Goal: Information Seeking & Learning: Check status

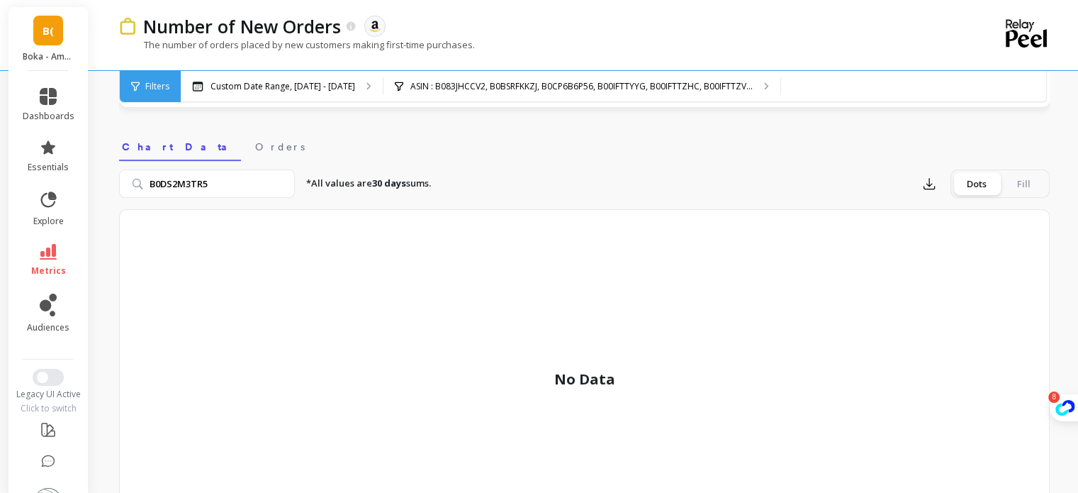
type input "B0DS2M3TR5"
click at [280, 181] on input "B0DS2M3TR5" at bounding box center [207, 183] width 176 height 28
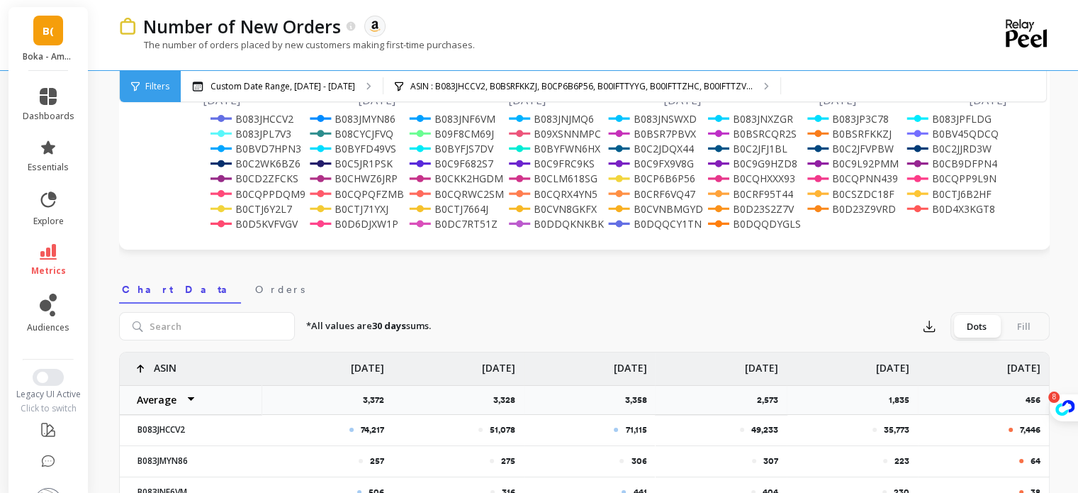
scroll to position [284, 0]
click at [220, 323] on input "search" at bounding box center [207, 325] width 176 height 28
paste input "B0DS2M3TR5"
type input "B0DS2M3TR5"
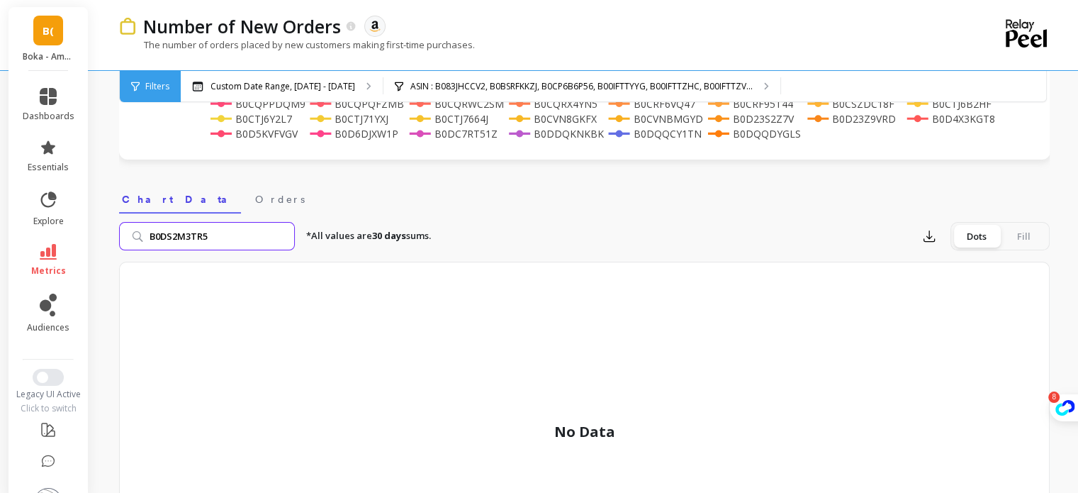
scroll to position [320, 0]
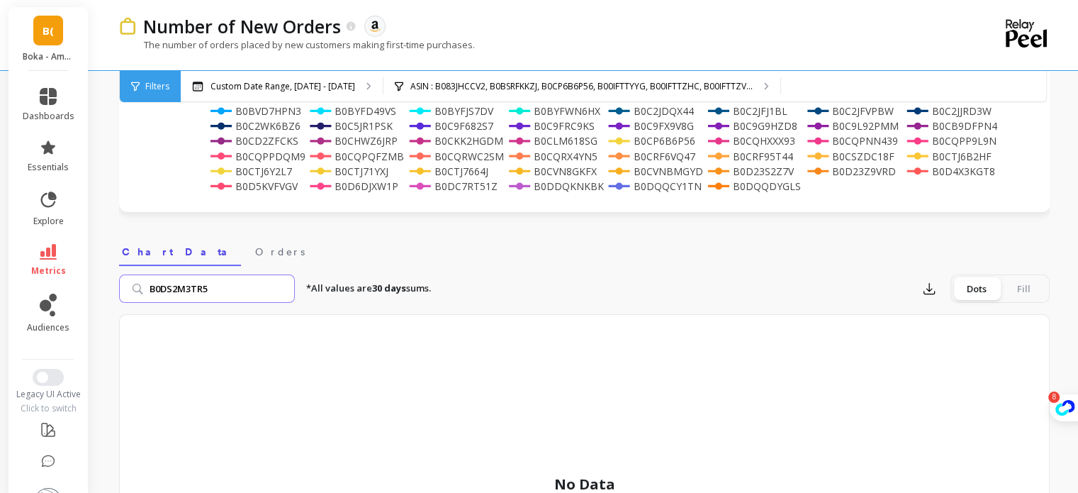
click at [282, 286] on input "B0DS2M3TR5" at bounding box center [207, 288] width 176 height 28
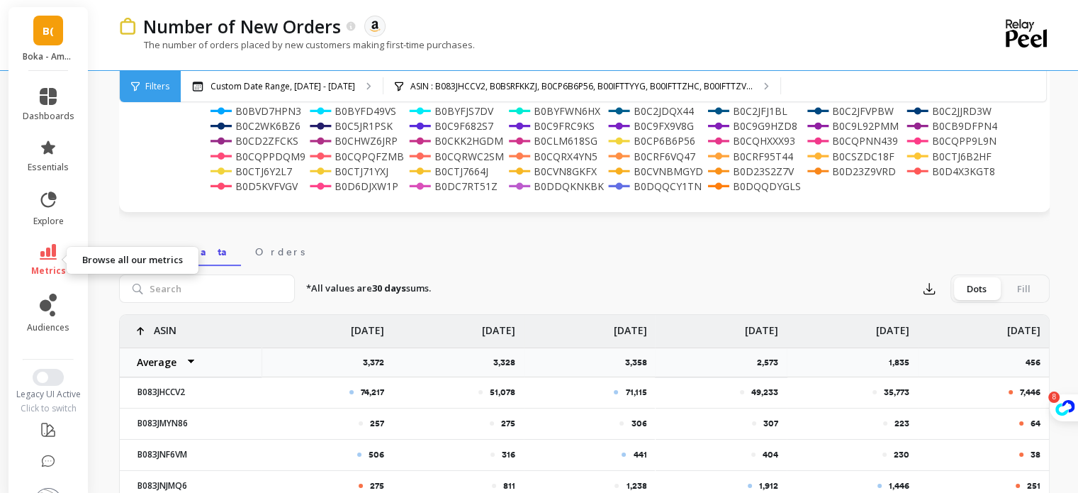
click at [44, 264] on link "metrics" at bounding box center [49, 260] width 52 height 33
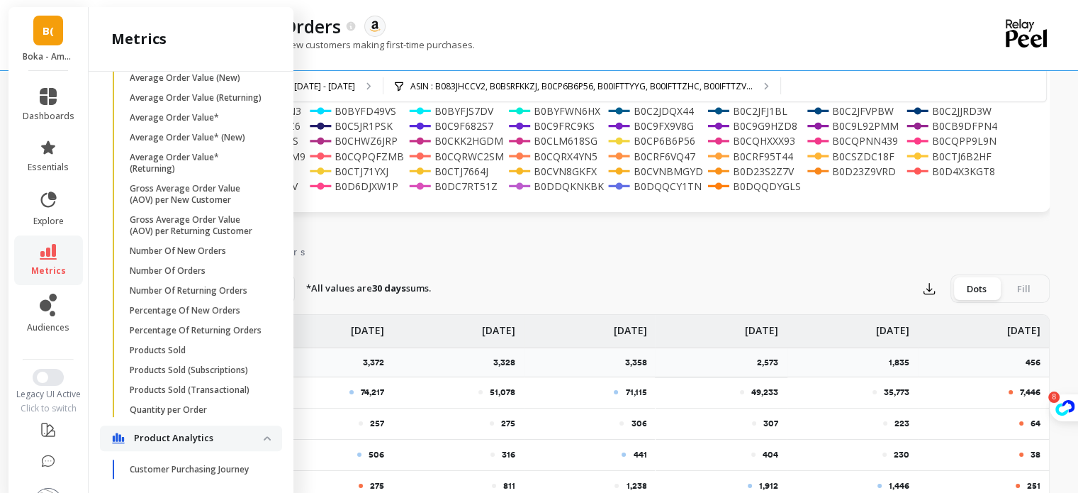
scroll to position [466, 0]
click at [156, 277] on p "Number Of Orders" at bounding box center [168, 271] width 76 height 11
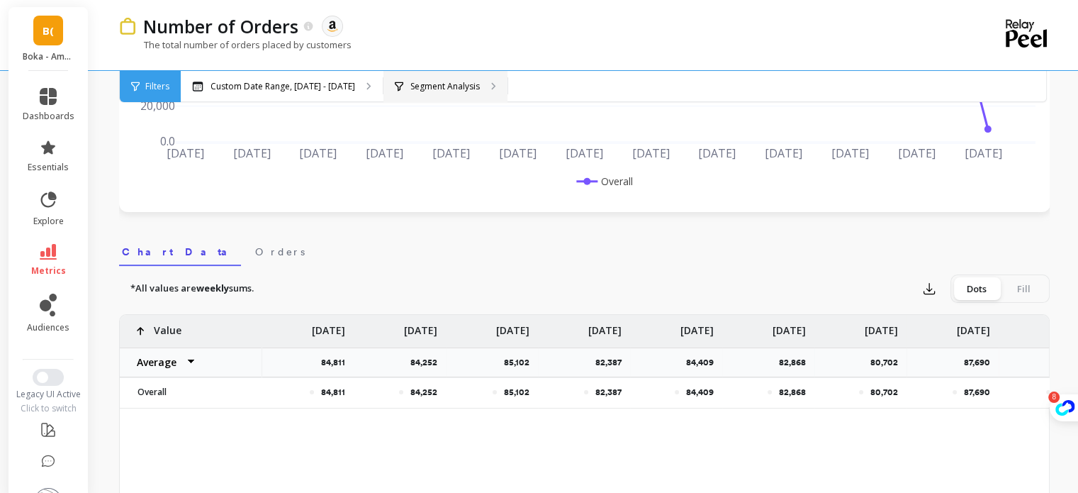
click at [418, 74] on div "Segment Analysis" at bounding box center [446, 86] width 124 height 31
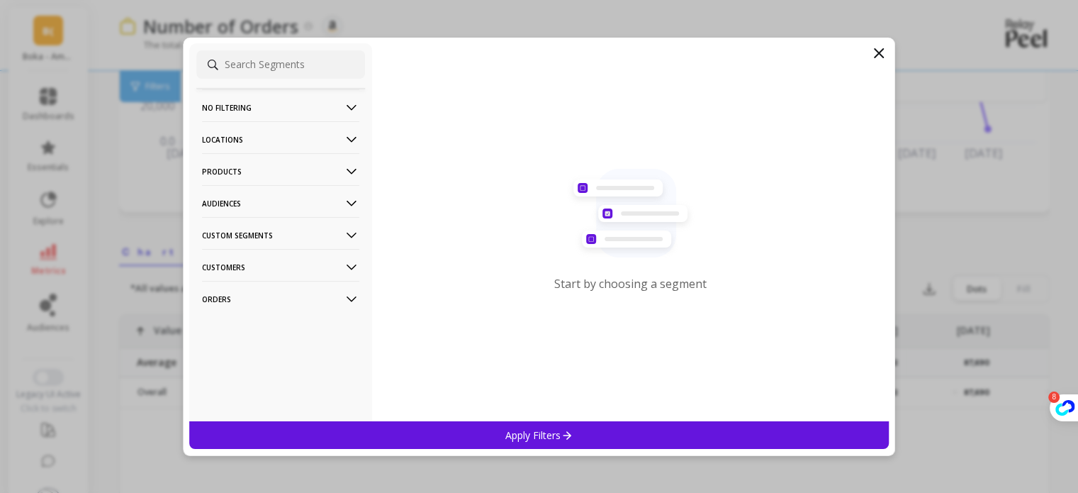
click at [258, 180] on p "Products" at bounding box center [280, 171] width 157 height 36
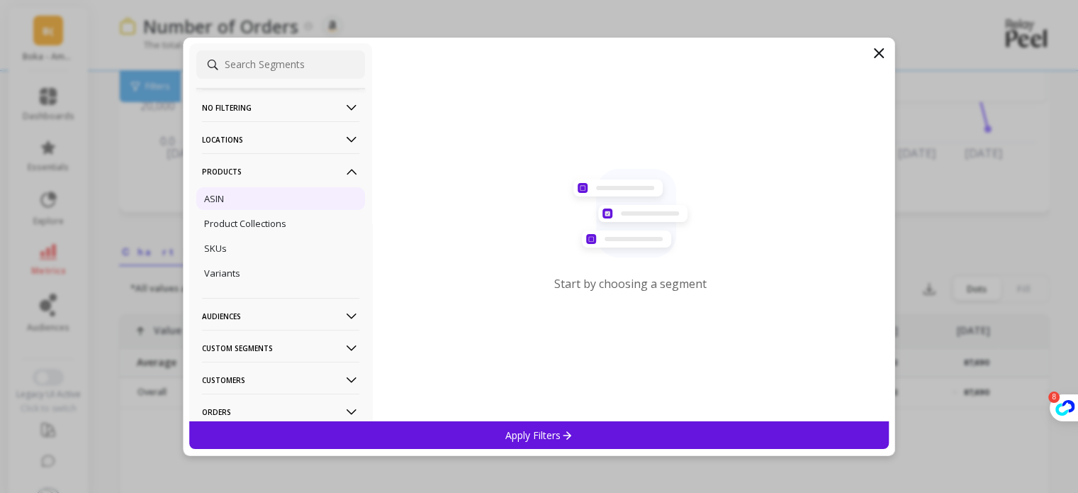
click at [267, 201] on div "ASIN" at bounding box center [280, 198] width 169 height 23
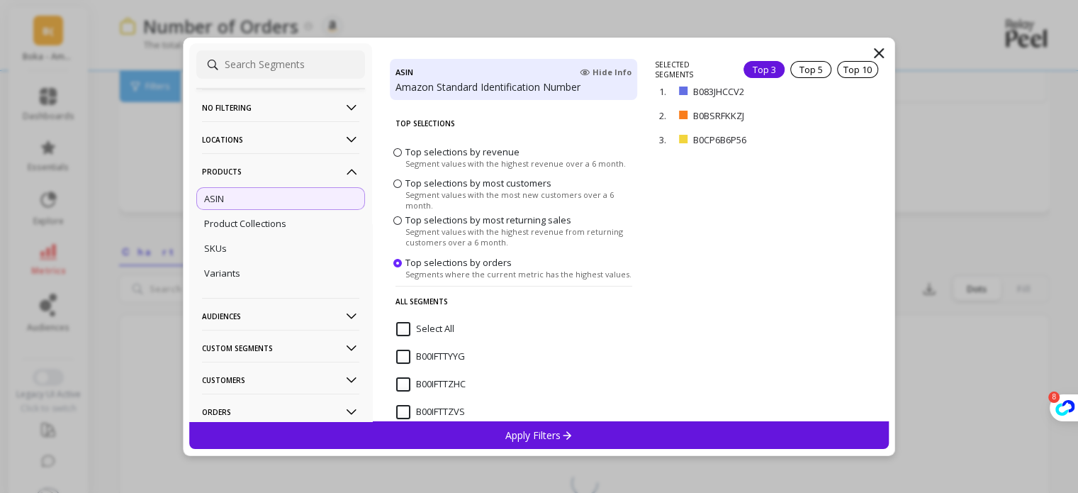
click at [397, 333] on input "Select All" at bounding box center [425, 329] width 58 height 14
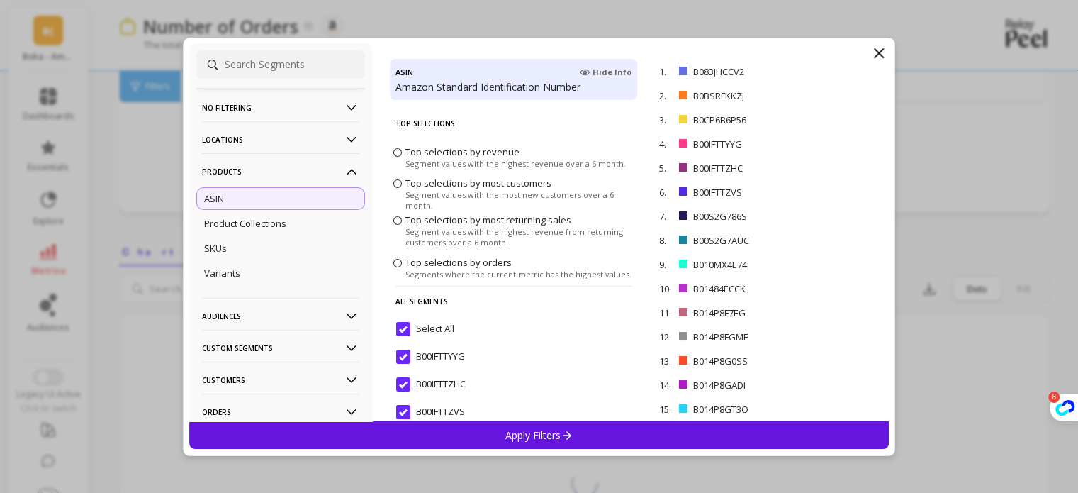
click at [452, 435] on div "Apply Filters" at bounding box center [539, 435] width 700 height 28
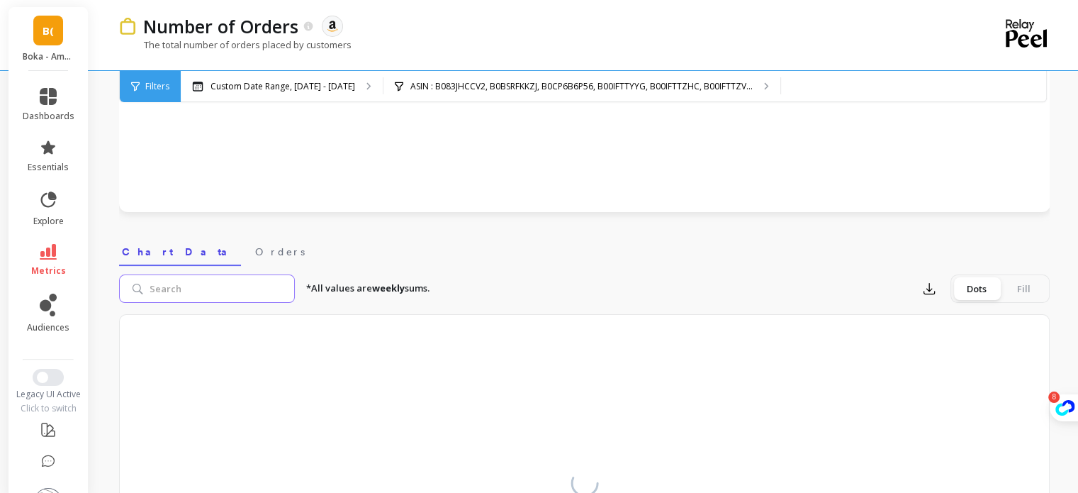
click at [258, 281] on input "search" at bounding box center [207, 288] width 176 height 28
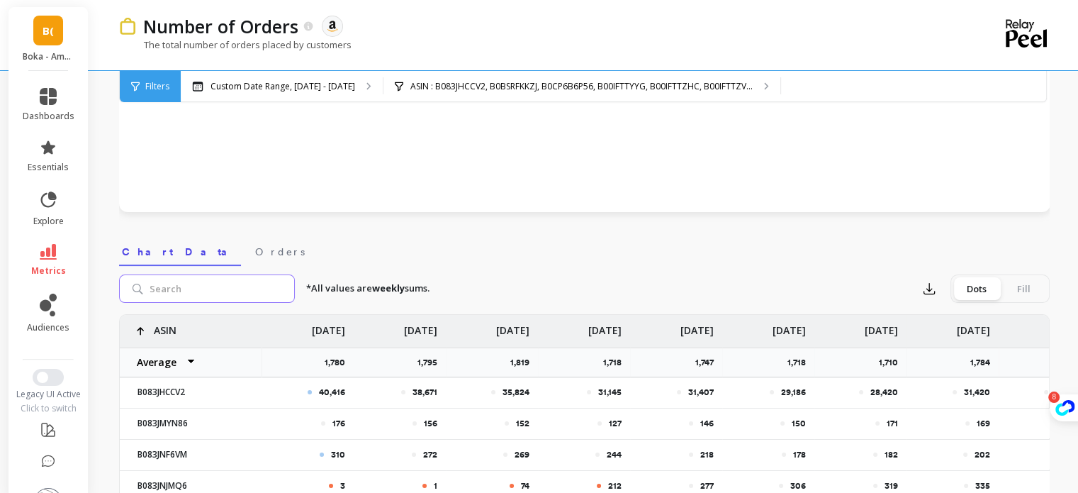
paste input "B0DS2M3TR5"
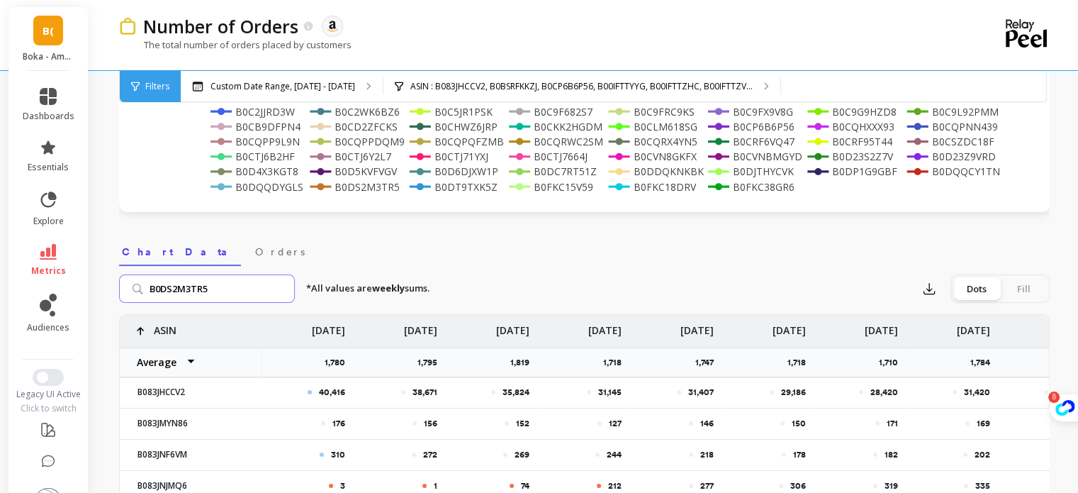
click at [258, 286] on input "B0DS2M3TR5" at bounding box center [207, 288] width 176 height 28
type input "B0DS2M3TR5"
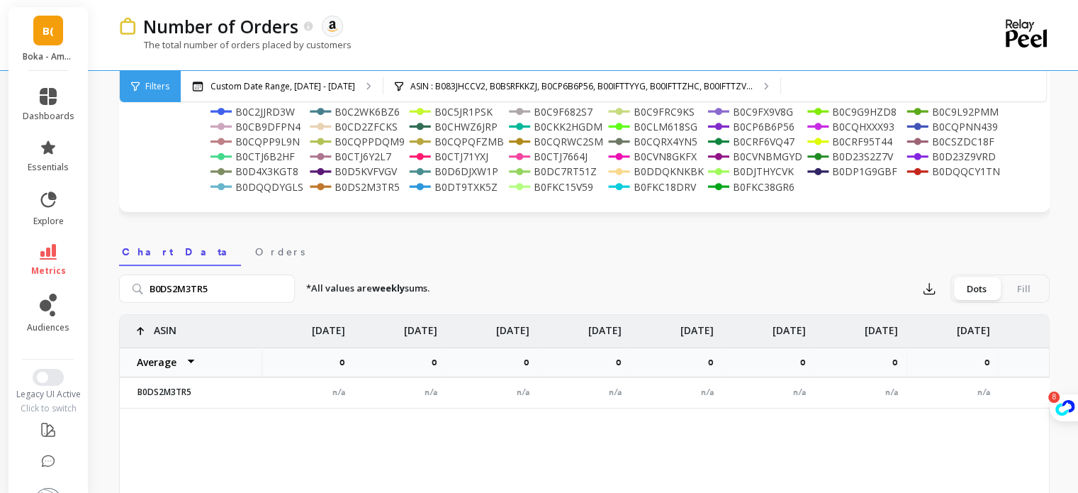
click at [55, 242] on li "metrics" at bounding box center [48, 260] width 69 height 50
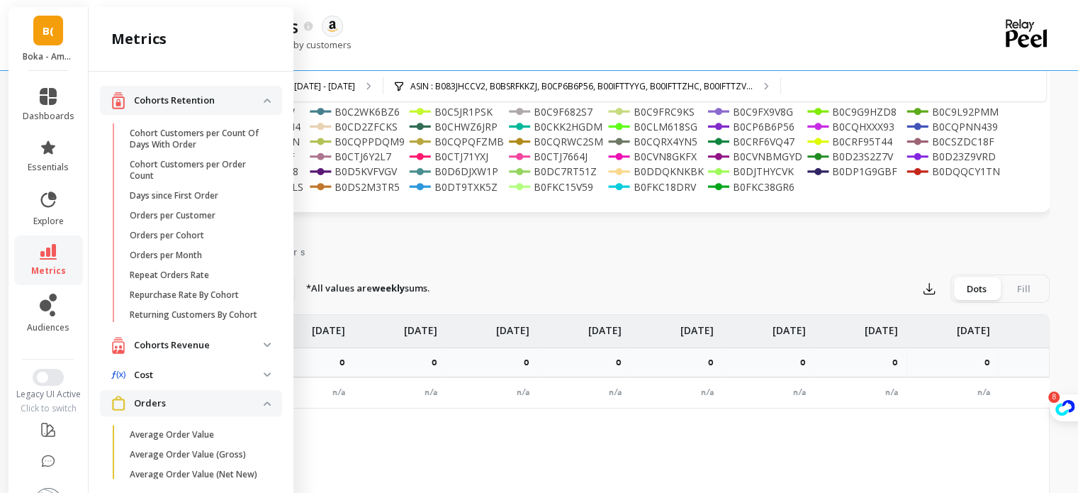
scroll to position [466, 0]
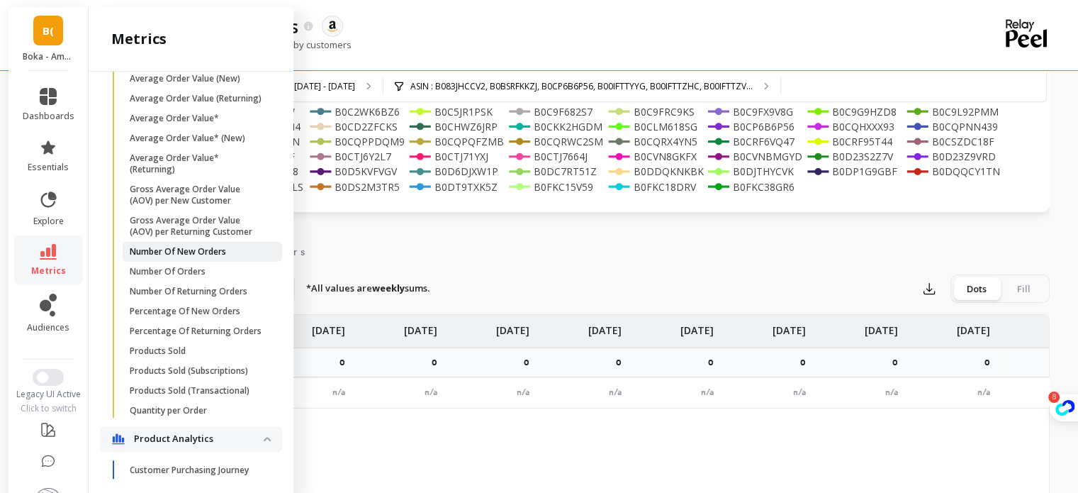
click at [170, 257] on p "Number Of New Orders" at bounding box center [178, 251] width 96 height 11
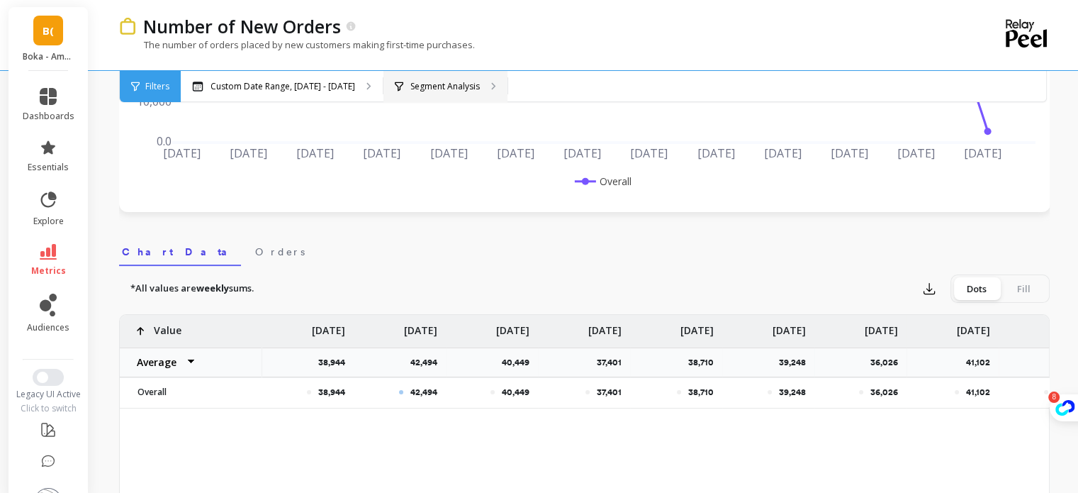
click at [430, 88] on p "Segment Analysis" at bounding box center [444, 86] width 69 height 11
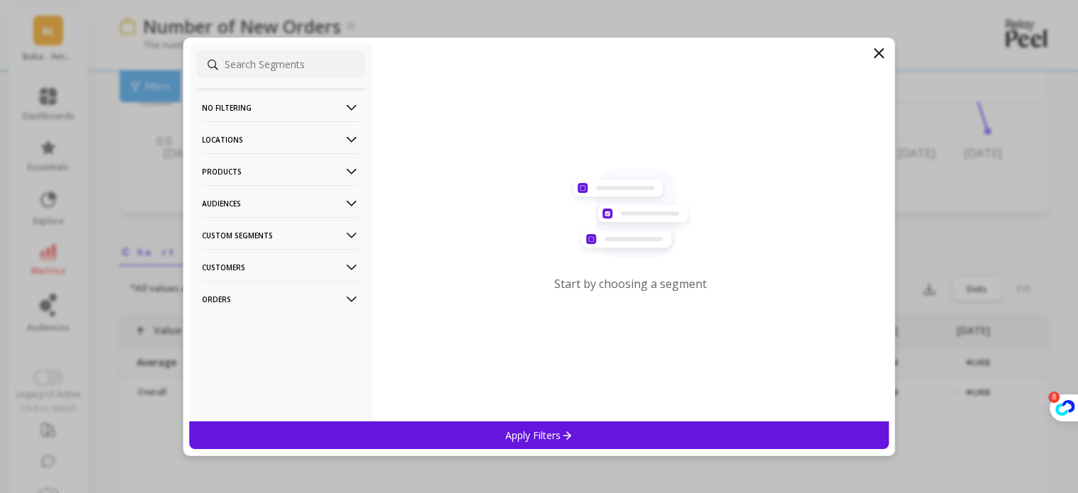
click at [272, 167] on p "Products" at bounding box center [280, 171] width 157 height 36
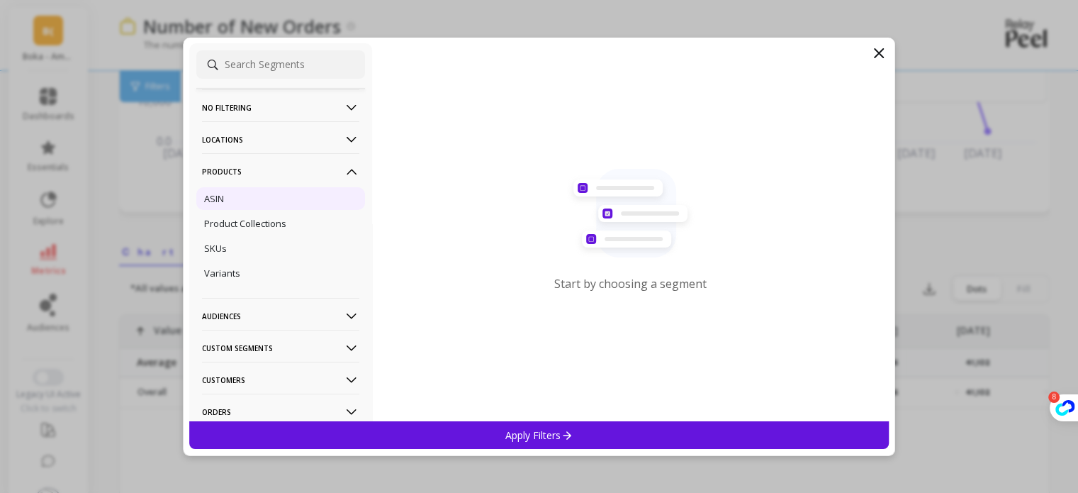
click at [298, 188] on div "ASIN" at bounding box center [280, 198] width 169 height 23
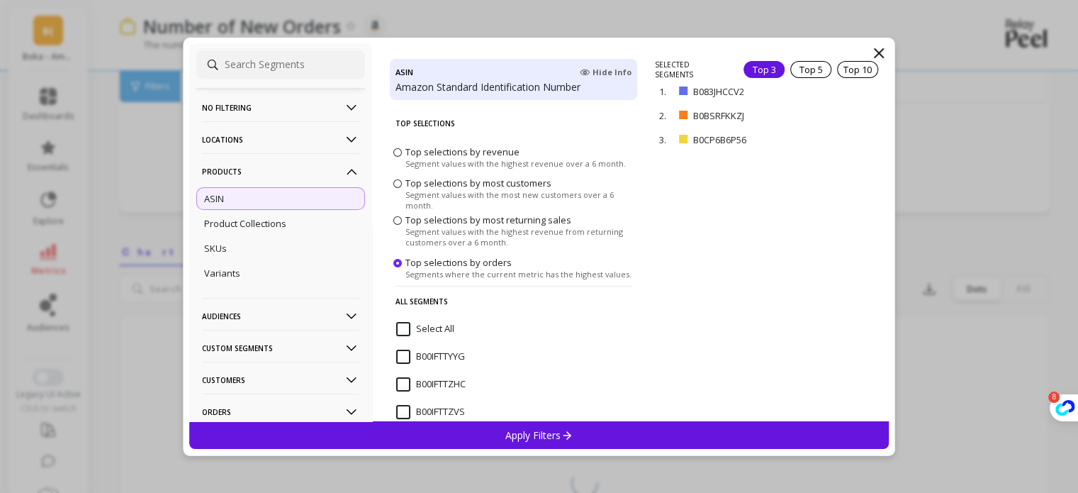
click at [406, 325] on input "Select All" at bounding box center [425, 329] width 58 height 14
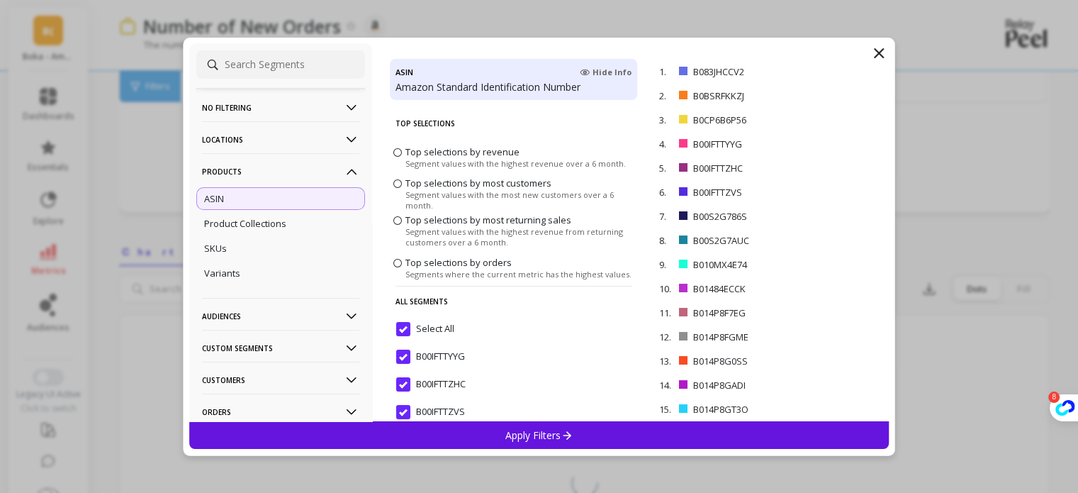
click at [509, 431] on p "Apply Filters" at bounding box center [538, 434] width 67 height 13
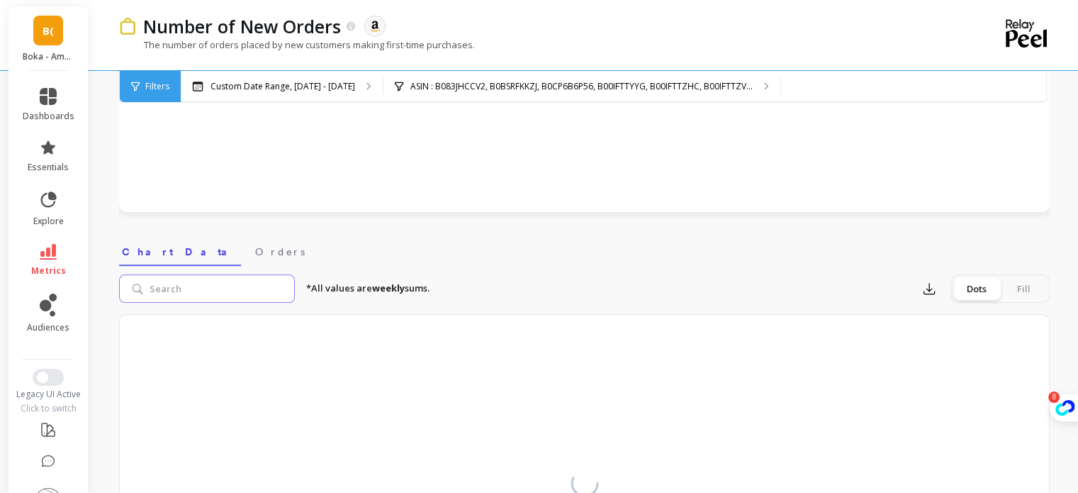
click at [225, 283] on input "search" at bounding box center [207, 288] width 176 height 28
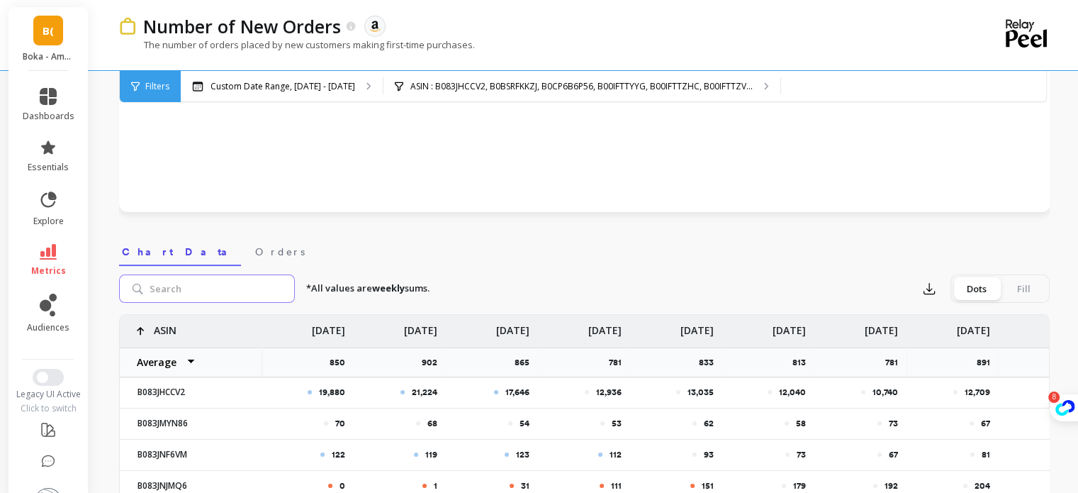
paste input "B0DS2M3TR5"
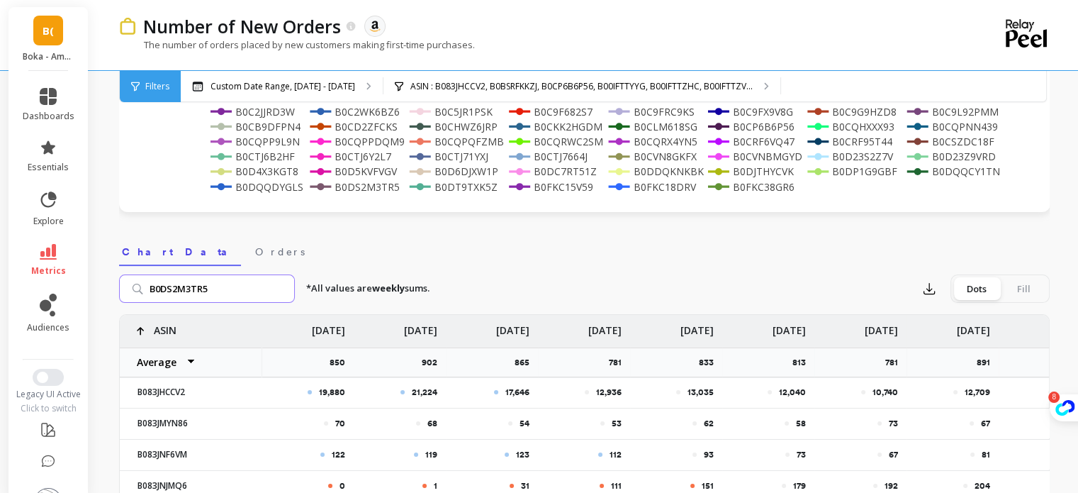
type input "B0DS2M3TR5"
click at [242, 292] on input "B0DS2M3TR5" at bounding box center [207, 288] width 176 height 28
click at [241, 288] on input "B0DS2M3TR5" at bounding box center [207, 288] width 176 height 28
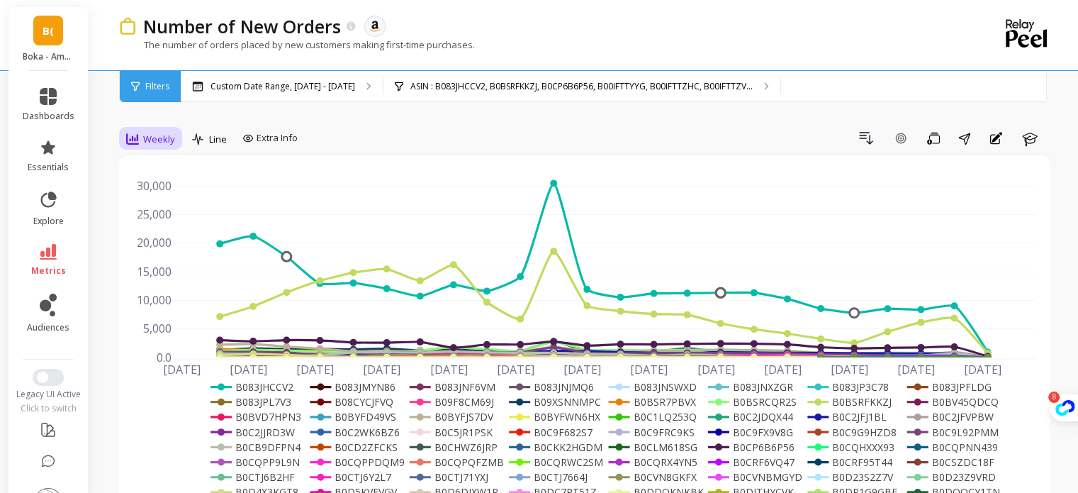
click at [154, 128] on div "Weekly" at bounding box center [150, 139] width 57 height 24
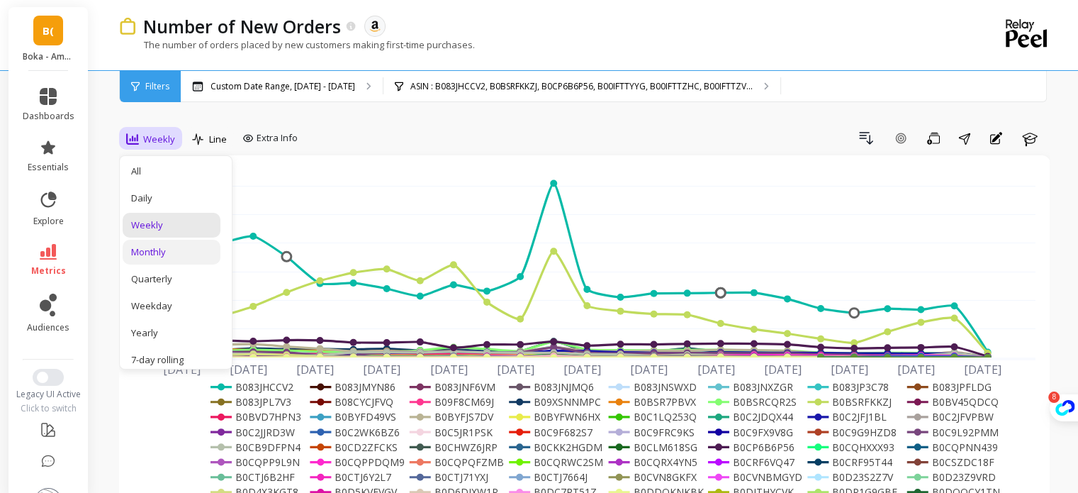
click at [170, 246] on div "Monthly" at bounding box center [171, 251] width 81 height 13
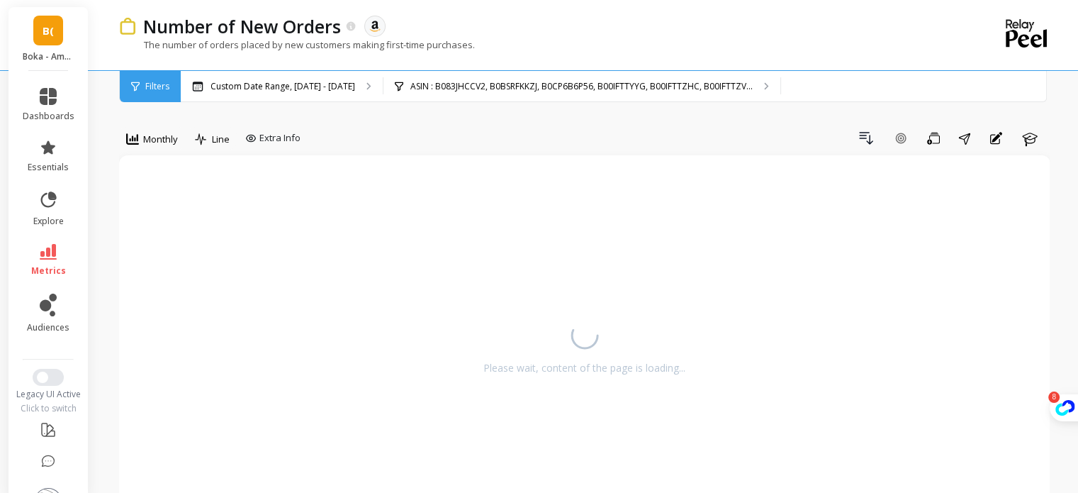
click at [353, 152] on div "option Monthly, selected. Monthly Line Extra Info Drill Down Add Goal Save Shar…" at bounding box center [584, 141] width 931 height 28
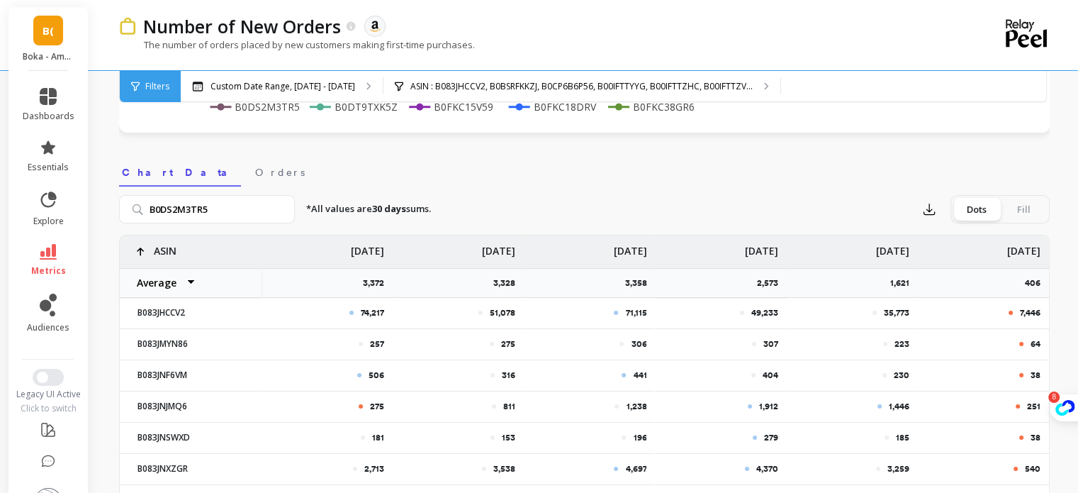
scroll to position [396, 0]
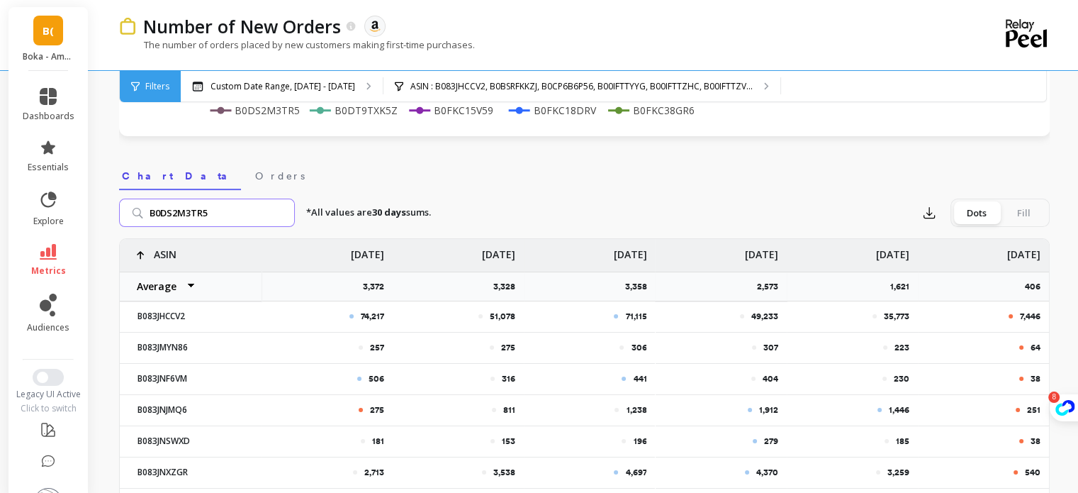
click at [264, 226] on input "B0DS2M3TR5" at bounding box center [207, 213] width 176 height 28
click at [281, 216] on input "B0DS2M3TR5" at bounding box center [207, 213] width 176 height 28
click at [281, 212] on input "B0DS2M3TR5" at bounding box center [207, 213] width 176 height 28
click at [247, 211] on input "search" at bounding box center [207, 213] width 176 height 28
paste input "B0DS2M3TR5"
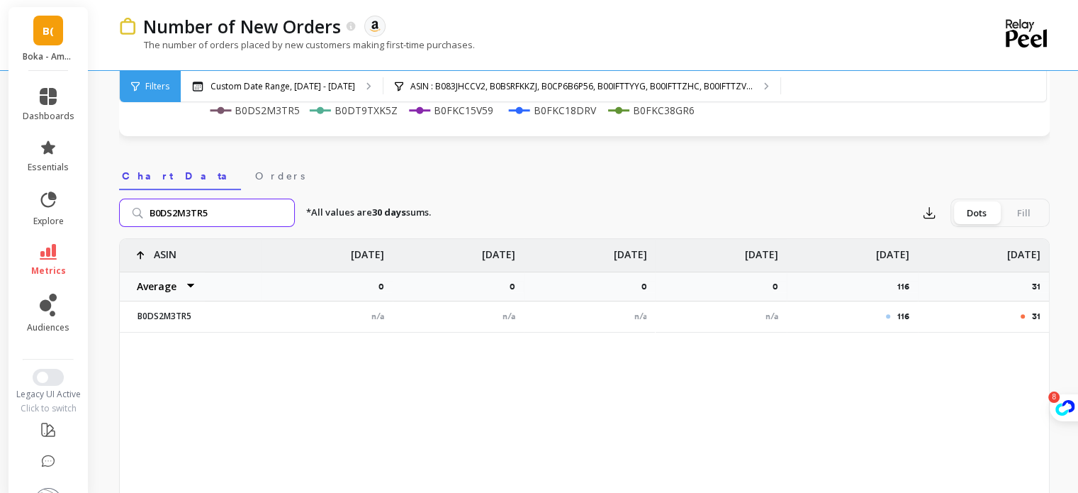
paste input "P1G9GBF"
paste input "JTHYCVK"
type input "B0DJTHYCVK"
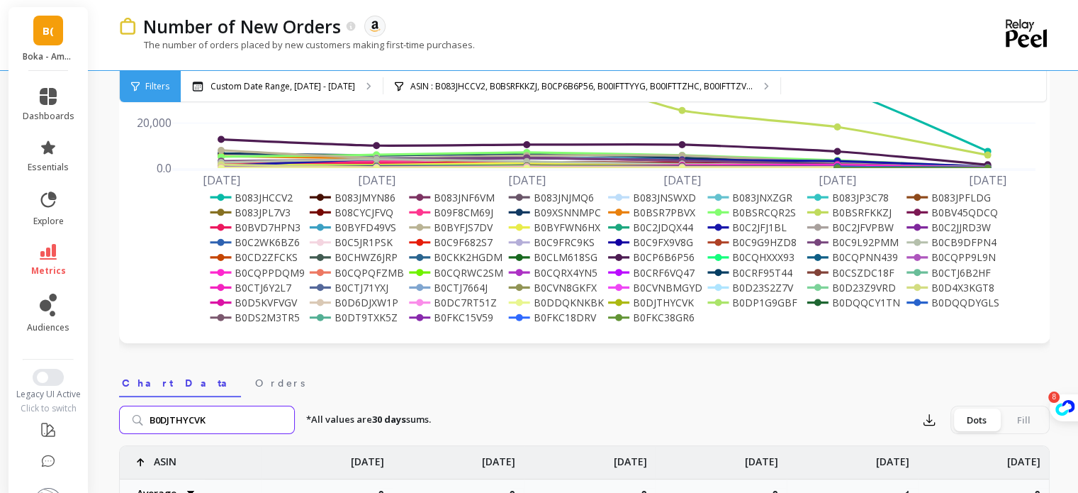
scroll to position [189, 0]
click at [298, 81] on p "Custom Date Range, [DATE] - [DATE]" at bounding box center [283, 86] width 145 height 11
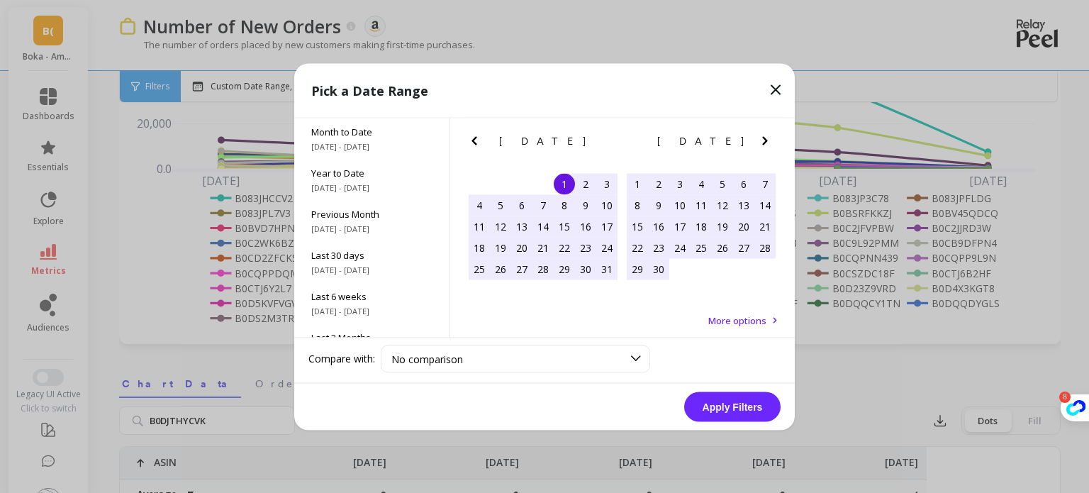
click at [474, 140] on icon "Previous Month" at bounding box center [474, 140] width 17 height 17
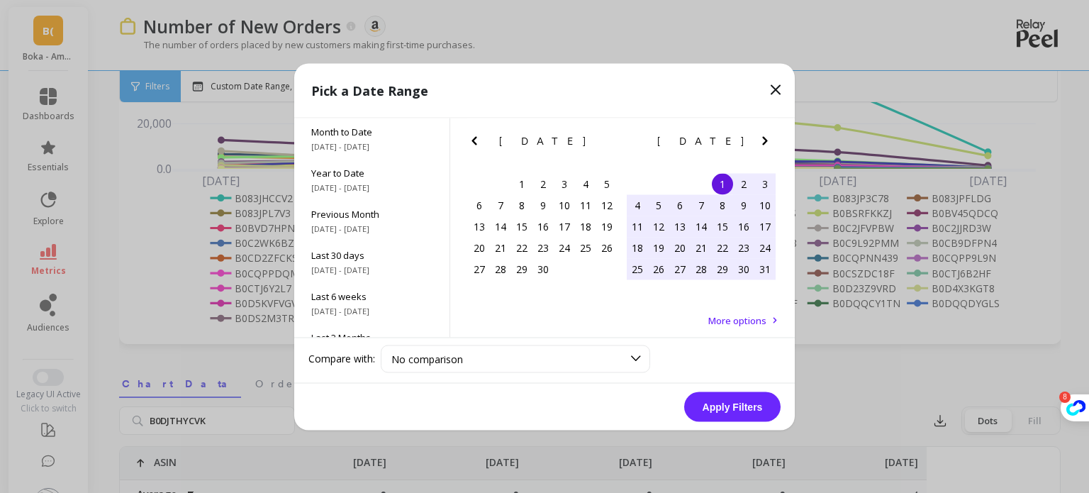
click at [474, 140] on icon "Previous Month" at bounding box center [474, 140] width 17 height 17
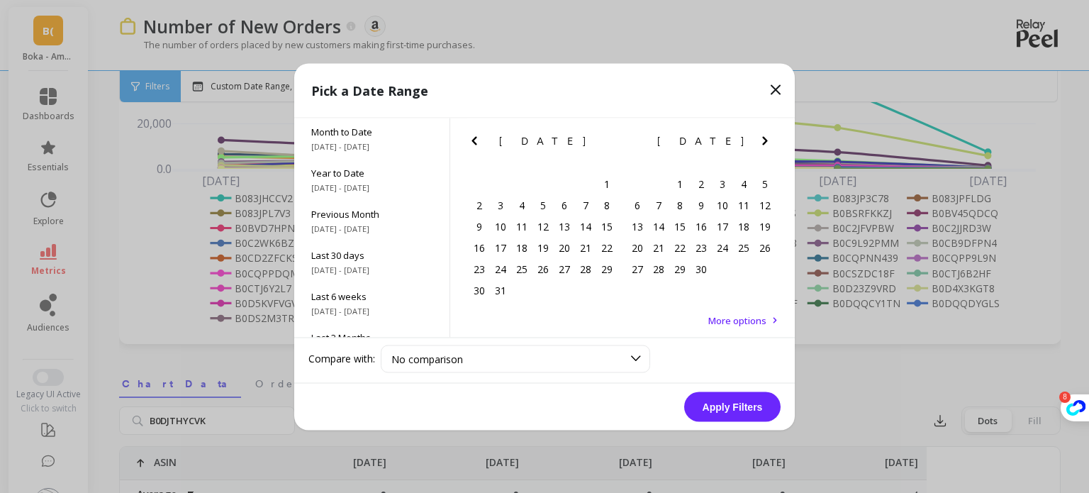
click at [474, 140] on icon "Previous Month" at bounding box center [474, 140] width 17 height 17
click at [538, 178] on div "1" at bounding box center [542, 183] width 21 height 21
click at [766, 133] on icon "Next Month" at bounding box center [764, 140] width 17 height 17
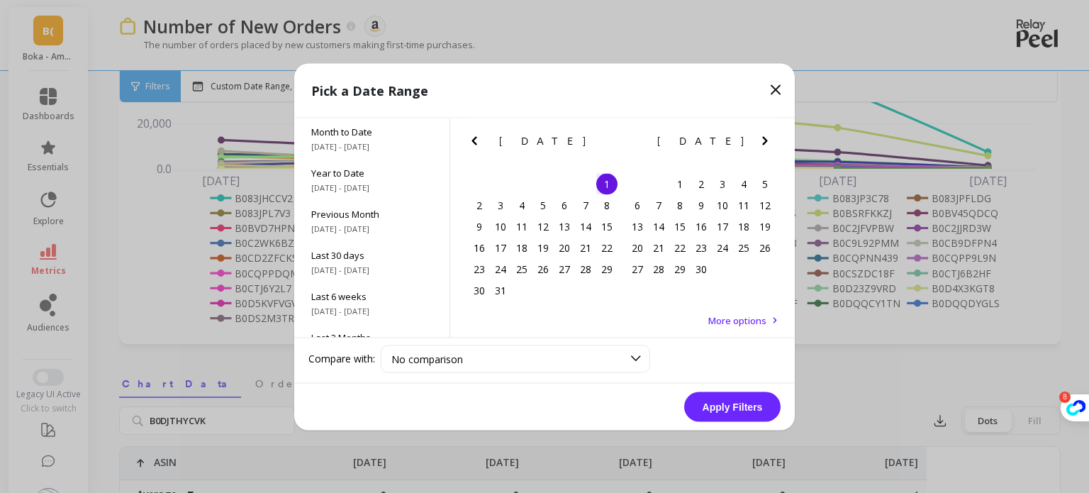
click at [766, 133] on icon "Next Month" at bounding box center [764, 140] width 17 height 17
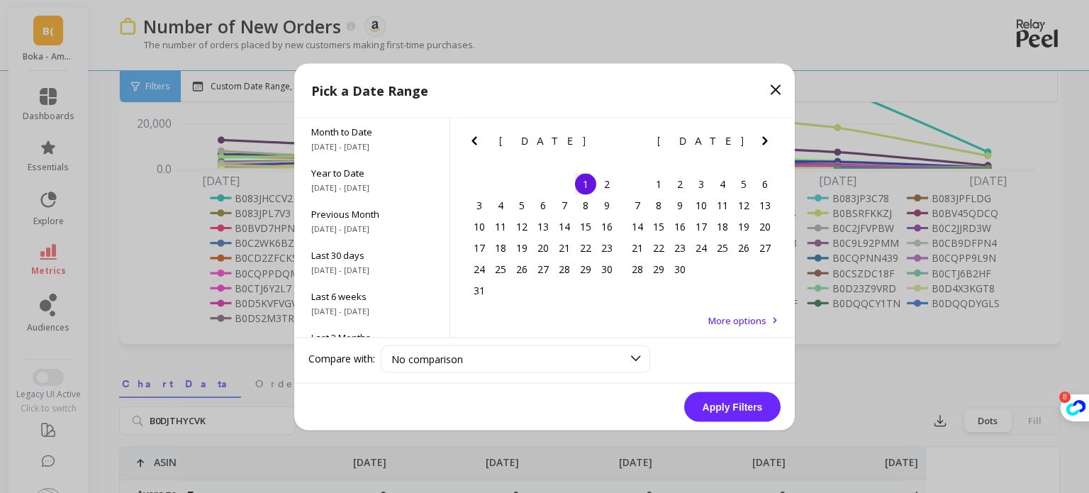
click at [766, 133] on icon "Next Month" at bounding box center [764, 140] width 17 height 17
click at [529, 195] on div "5 6 7 8 9 10 11" at bounding box center [543, 204] width 149 height 21
click at [528, 197] on div "7" at bounding box center [521, 204] width 21 height 21
click at [718, 398] on button "Apply Filters" at bounding box center [732, 406] width 96 height 30
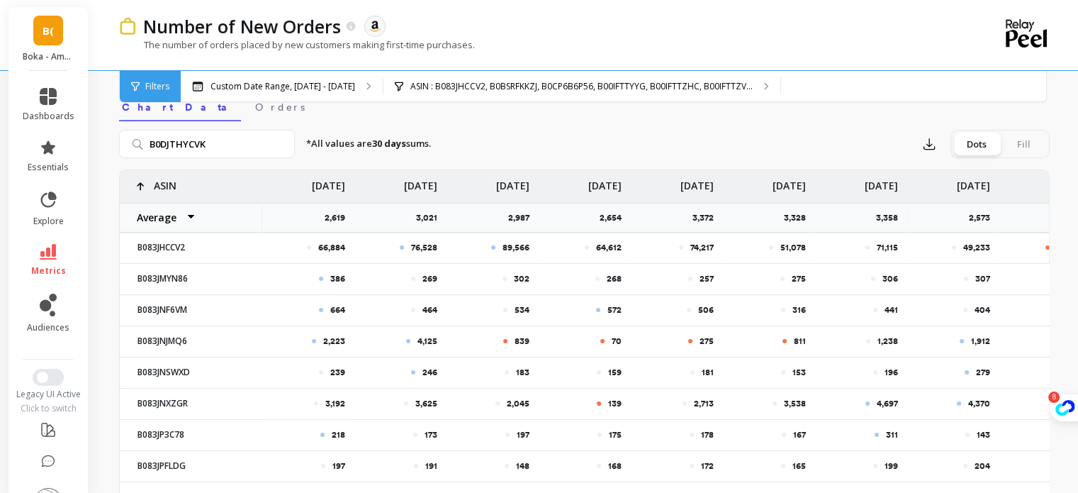
scroll to position [468, 0]
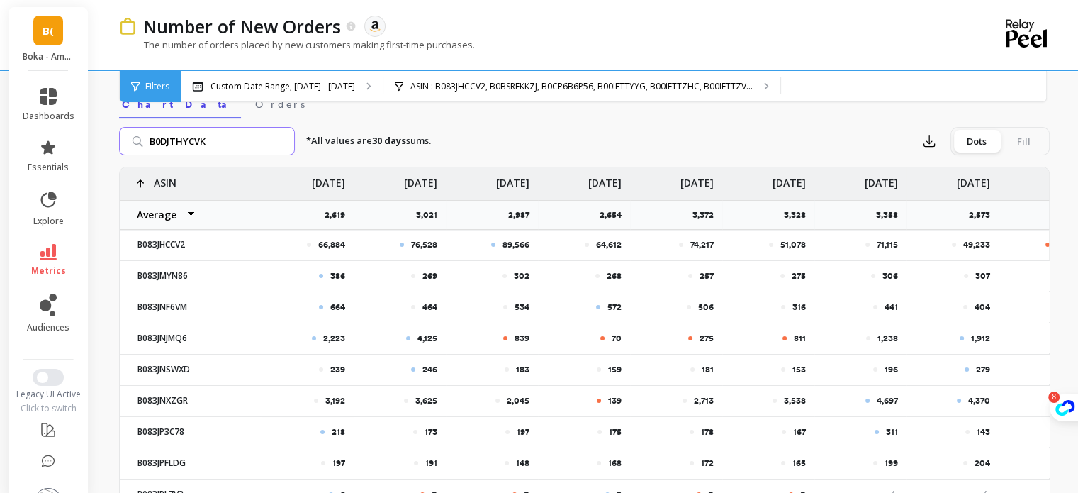
click at [256, 141] on input "B0DJTHYCVK" at bounding box center [207, 141] width 176 height 28
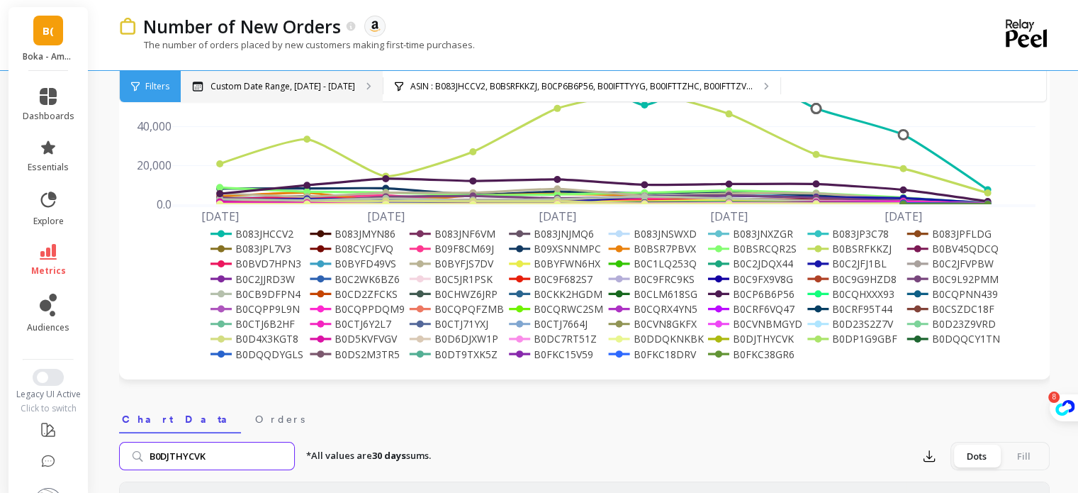
scroll to position [152, 0]
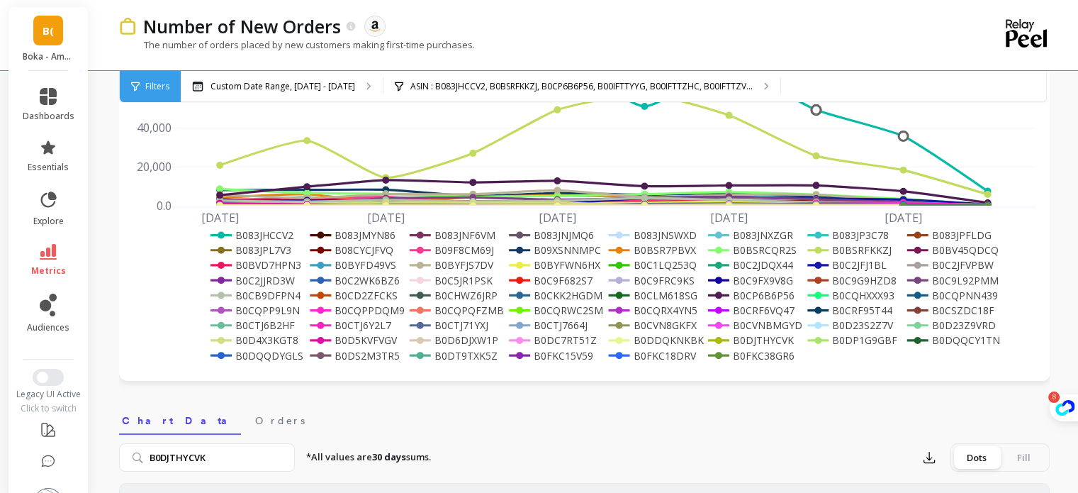
click at [155, 79] on div "Filters" at bounding box center [150, 86] width 61 height 31
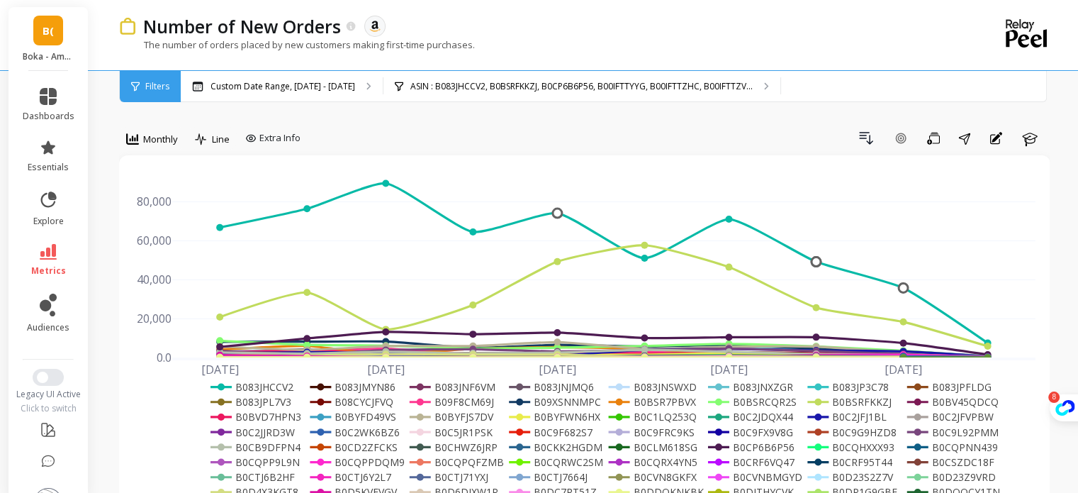
click at [155, 139] on span "Monthly" at bounding box center [160, 139] width 35 height 13
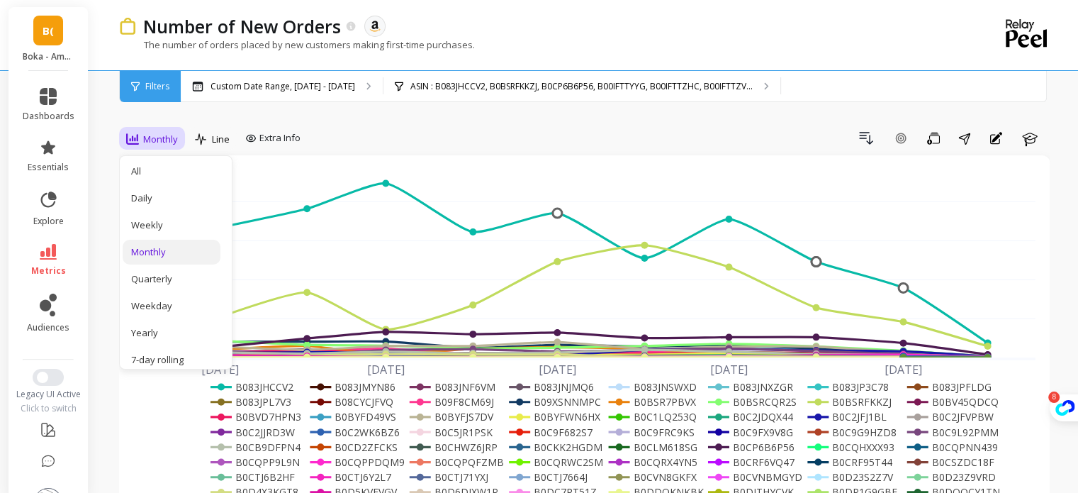
click at [146, 240] on div "Monthly" at bounding box center [172, 252] width 98 height 25
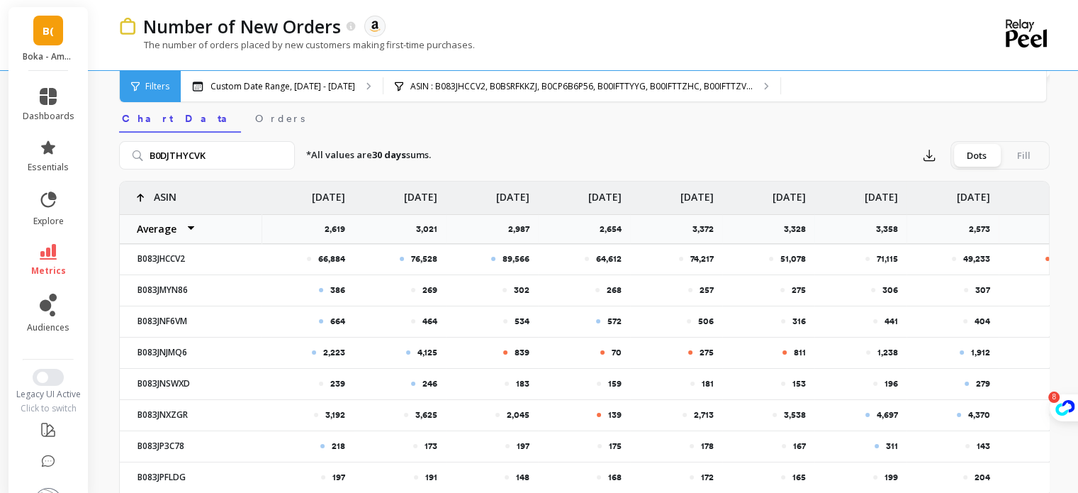
scroll to position [435, 0]
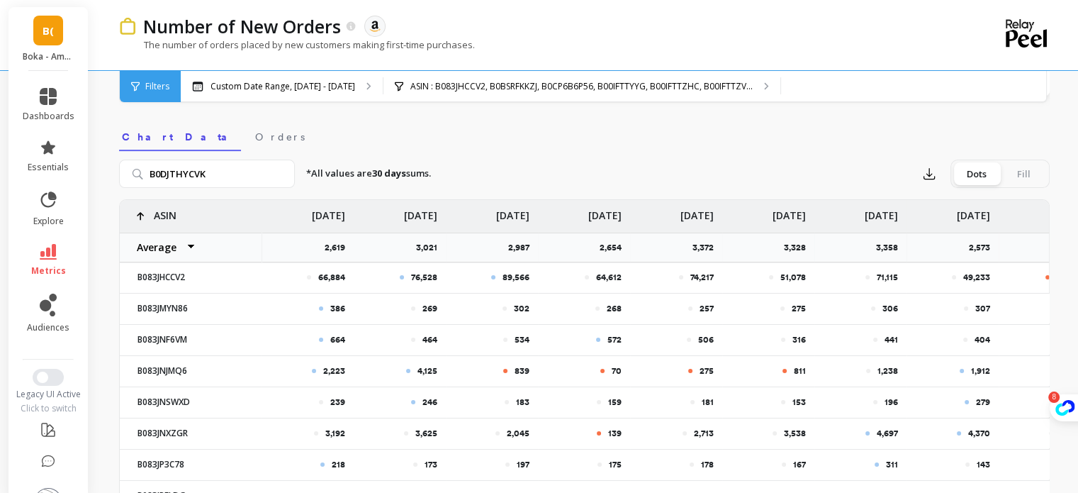
click at [224, 189] on div "B0DJTHYCVK *All values are 30 days sums. Export Dots Fill 66,884 76,528 89,566 …" at bounding box center [584, 413] width 931 height 525
click at [233, 178] on input "B0DJTHYCVK" at bounding box center [207, 174] width 176 height 28
click at [173, 172] on input "search" at bounding box center [207, 174] width 176 height 28
paste input "B0DJTHYCVK"
type input "B0DJTHYCVK"
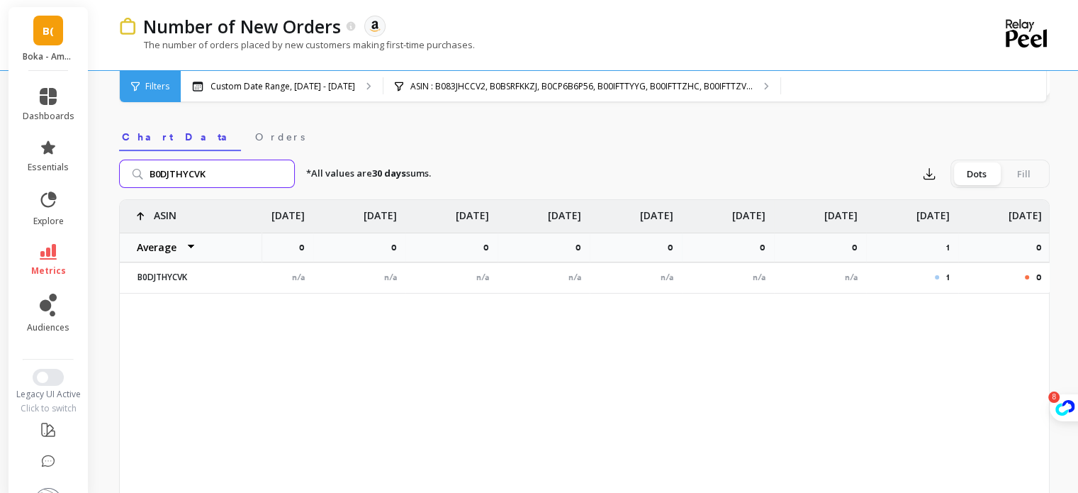
scroll to position [0, 133]
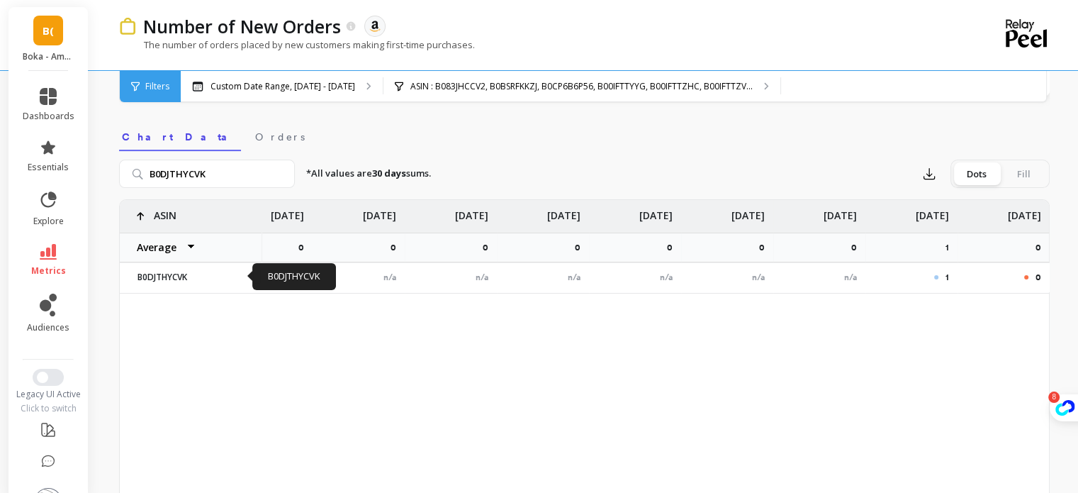
click at [150, 278] on p "B0DJTHYCVK" at bounding box center [191, 277] width 124 height 11
copy p "B0DJTHYCVK"
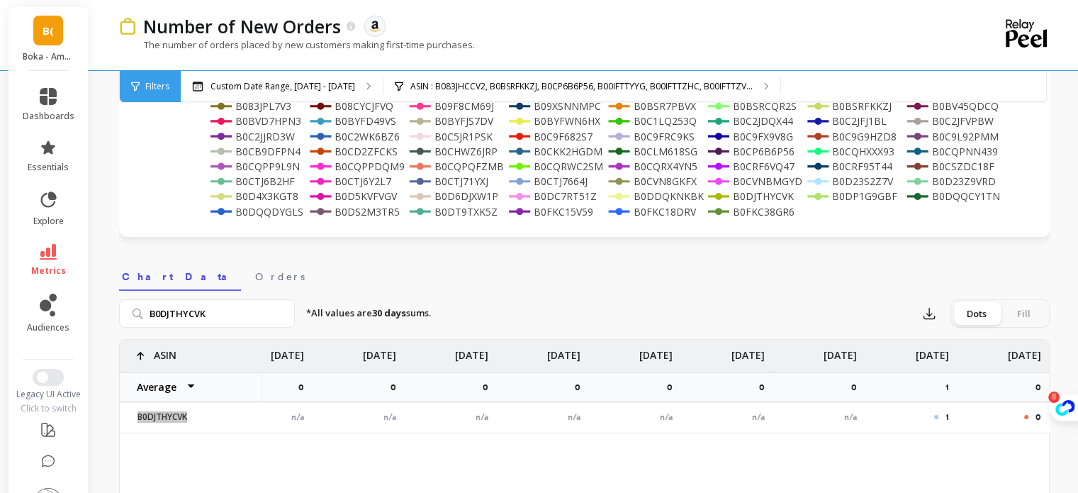
scroll to position [294, 0]
click at [464, 281] on nav "Chart Data Orders" at bounding box center [584, 276] width 931 height 33
click at [539, 285] on nav "Chart Data Orders" at bounding box center [584, 276] width 931 height 33
